Goal: Navigation & Orientation: Understand site structure

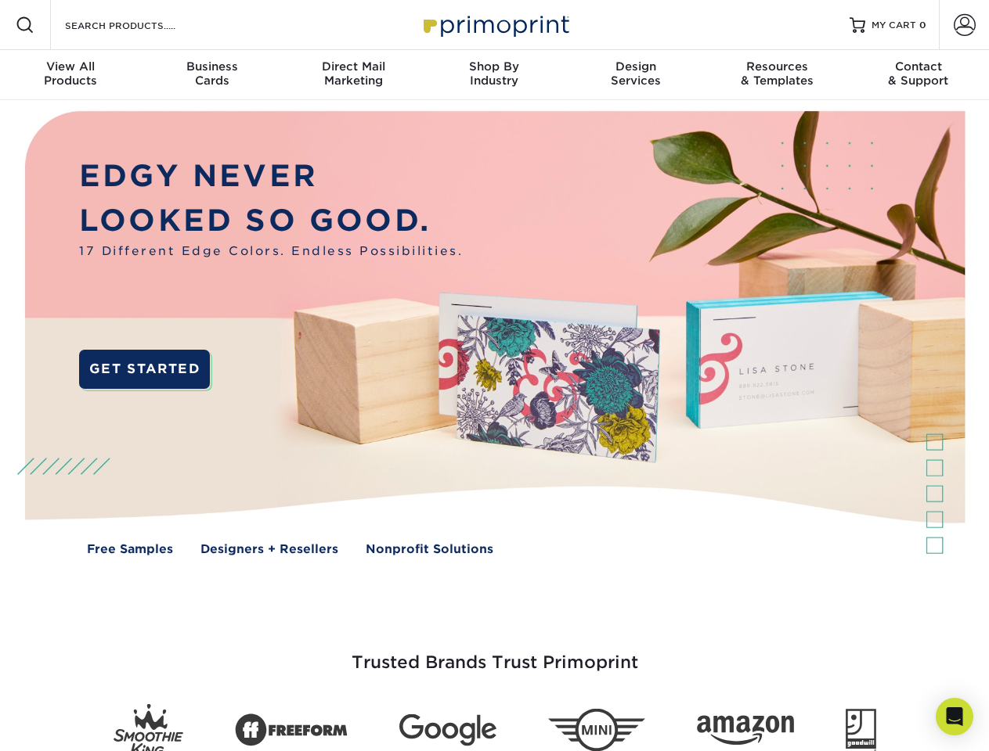
click at [494, 376] on img at bounding box center [494, 344] width 978 height 489
click at [25, 25] on span at bounding box center [25, 25] width 19 height 19
click at [964, 25] on span at bounding box center [964, 25] width 22 height 22
click at [70, 75] on div "View All Products" at bounding box center [70, 73] width 141 height 28
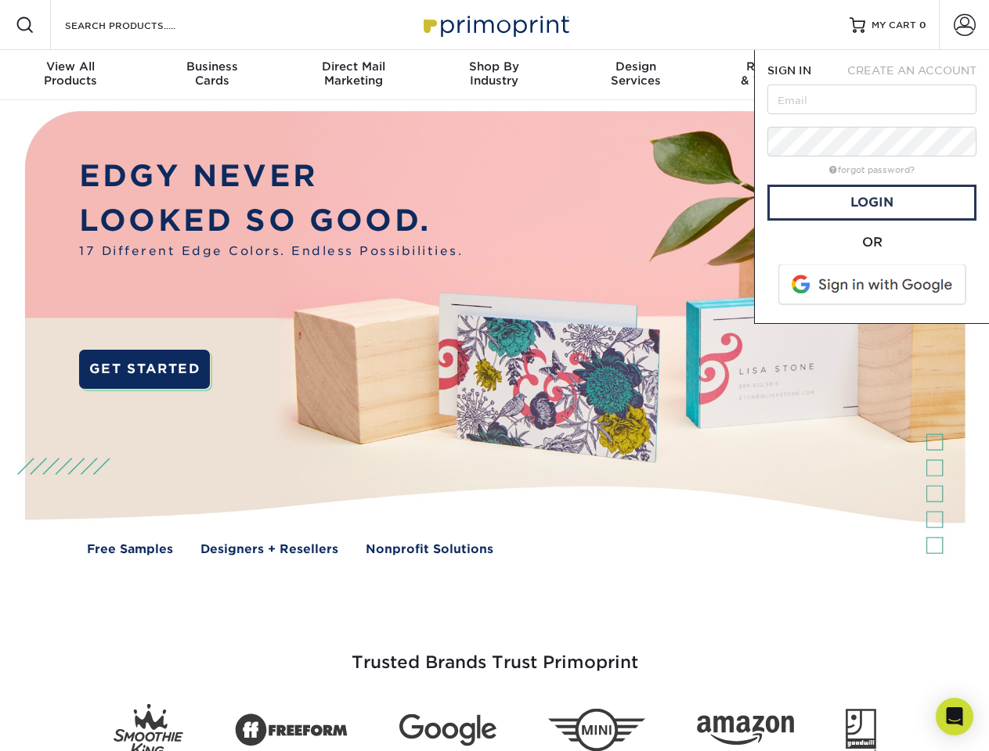
click at [211, 75] on div "Business Cards" at bounding box center [211, 73] width 141 height 28
click at [353, 75] on div "Direct Mail Marketing" at bounding box center [353, 73] width 141 height 28
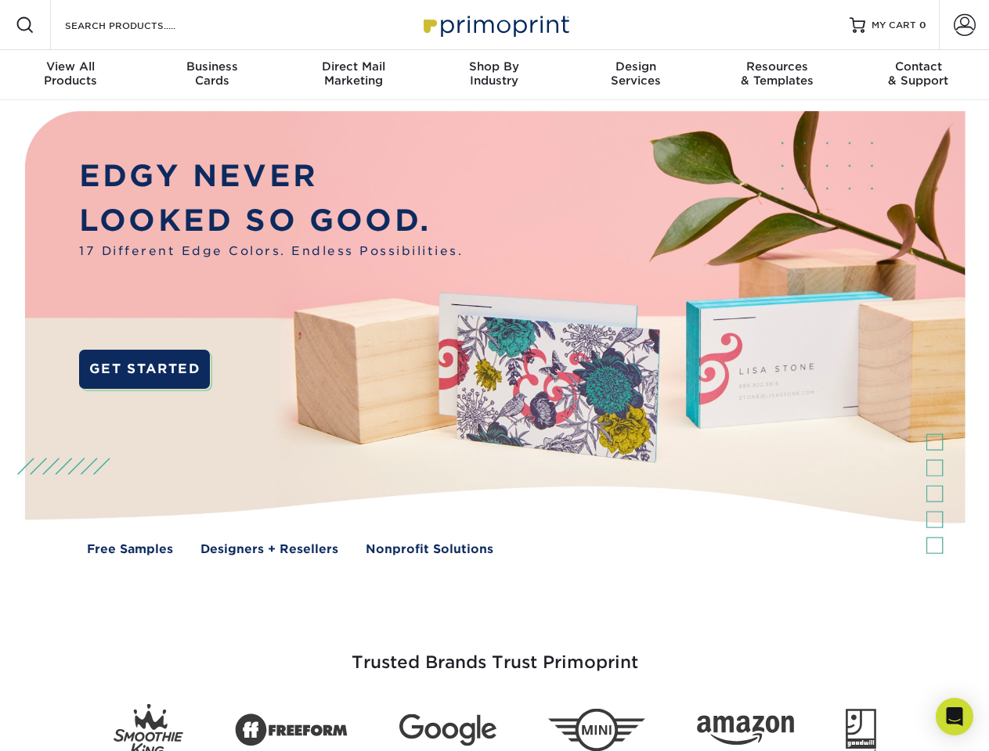
click at [494, 75] on div "Shop By Industry" at bounding box center [493, 73] width 141 height 28
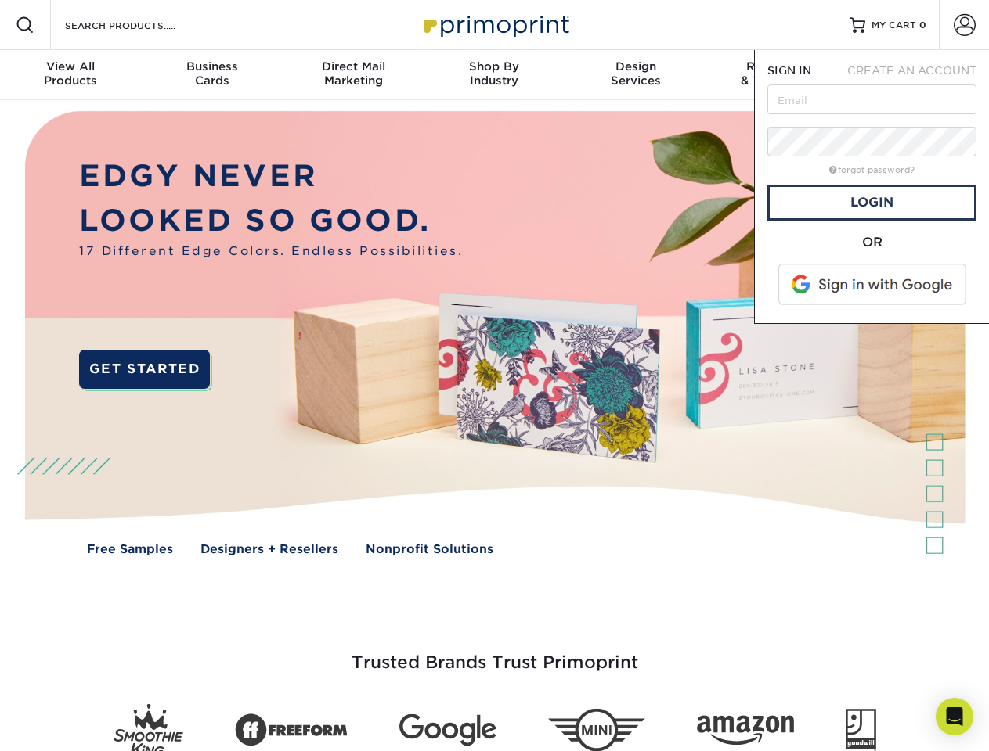
click at [636, 75] on div "Design Services" at bounding box center [635, 73] width 141 height 28
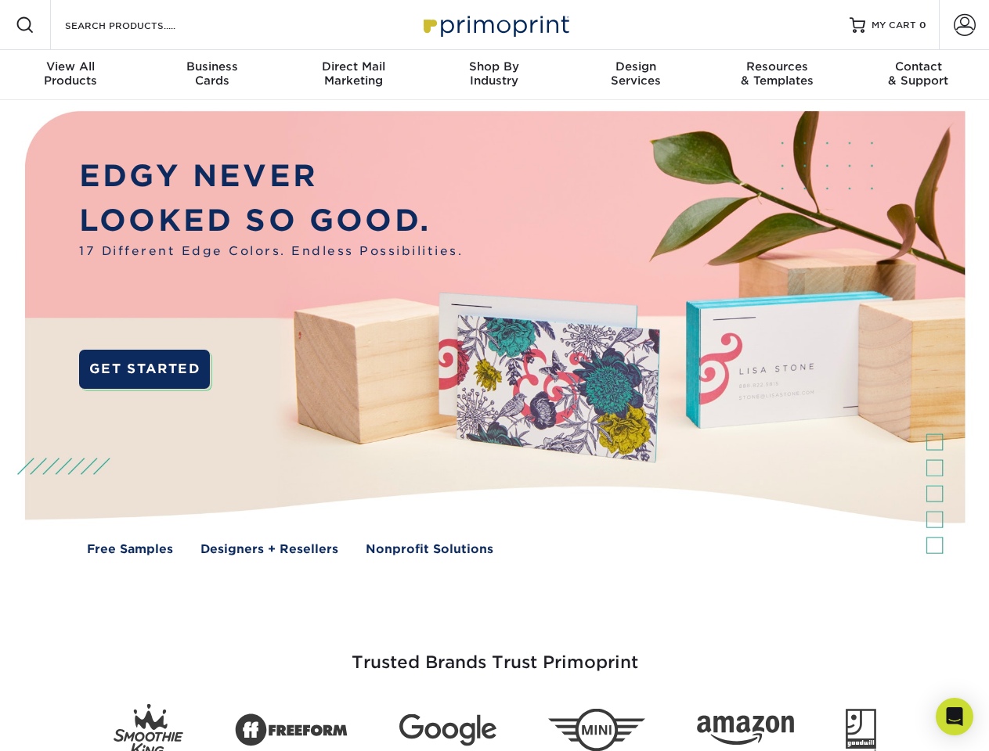
click at [777, 75] on span "SIGN IN" at bounding box center [789, 70] width 44 height 13
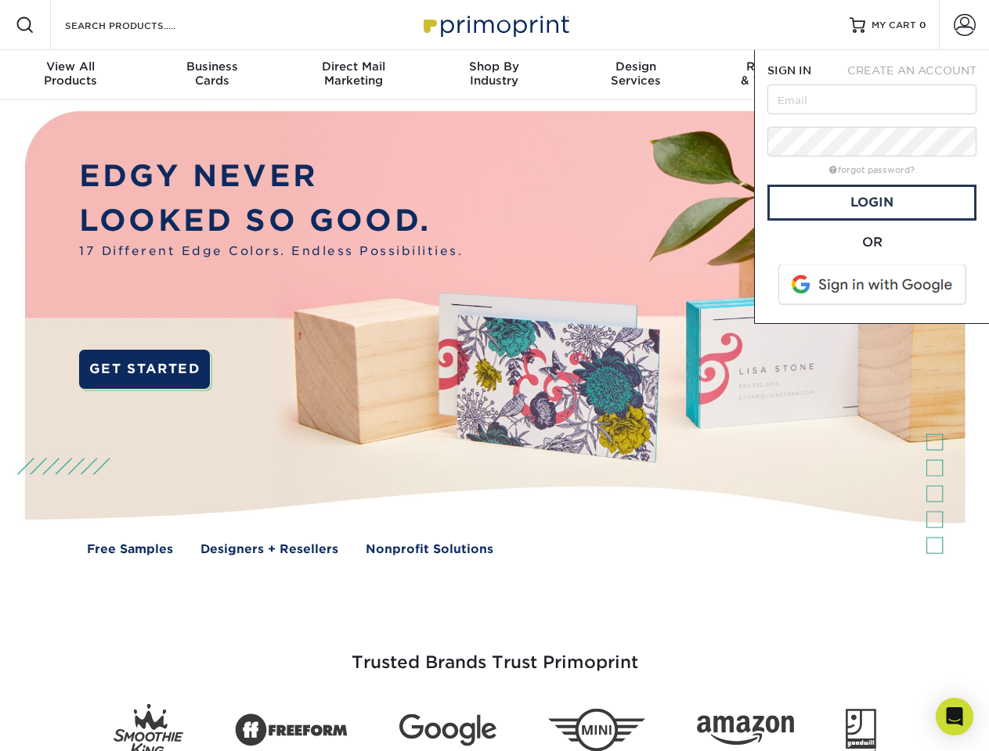
click at [918, 75] on div "Contact & Support" at bounding box center [918, 73] width 141 height 28
